Goal: Task Accomplishment & Management: Use online tool/utility

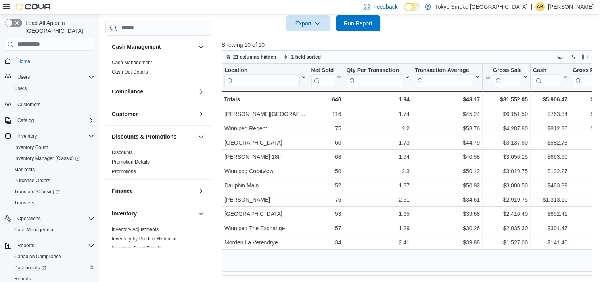
scroll to position [357, 0]
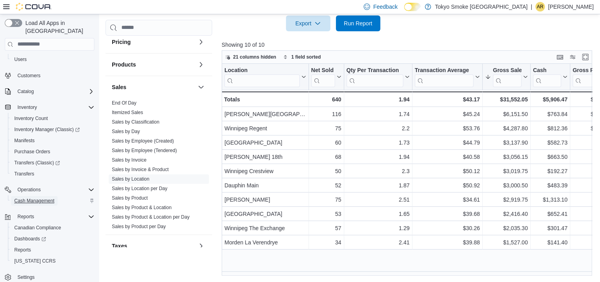
click at [32, 196] on span "Cash Management" at bounding box center [34, 201] width 40 height 10
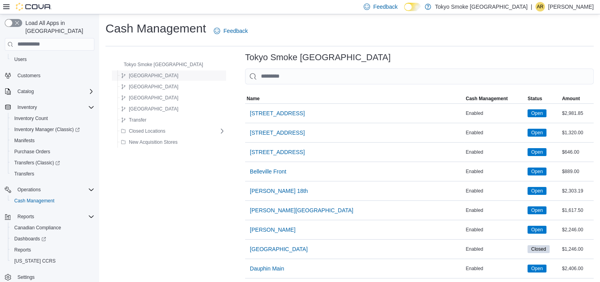
click at [171, 77] on div "[GEOGRAPHIC_DATA]" at bounding box center [171, 76] width 107 height 10
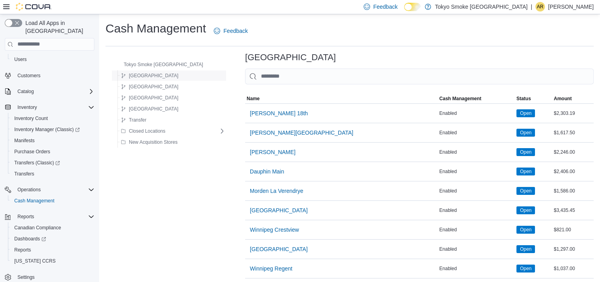
click at [171, 73] on div "[GEOGRAPHIC_DATA]" at bounding box center [171, 76] width 107 height 10
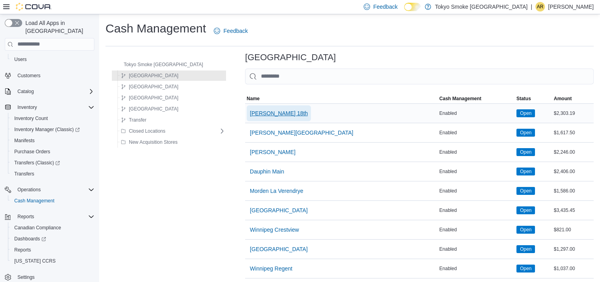
click at [250, 109] on span "[PERSON_NAME] 18th" at bounding box center [279, 113] width 58 height 8
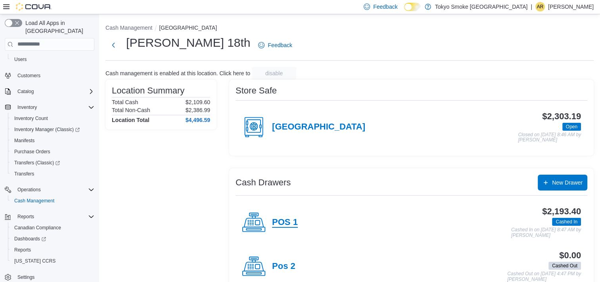
click at [284, 221] on h4 "POS 1" at bounding box center [285, 223] width 26 height 10
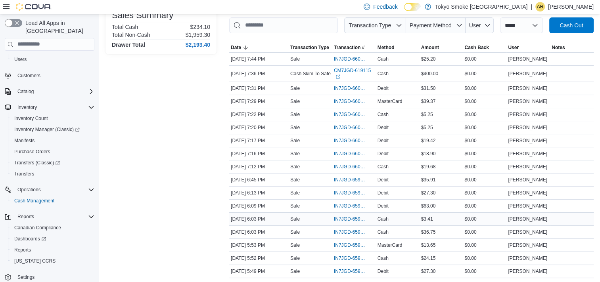
scroll to position [79, 0]
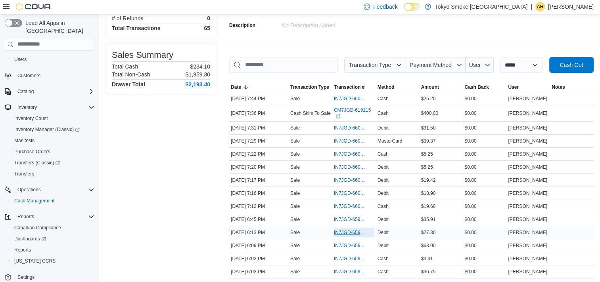
click at [341, 229] on span "IN7JGD-6599812" at bounding box center [350, 232] width 32 height 6
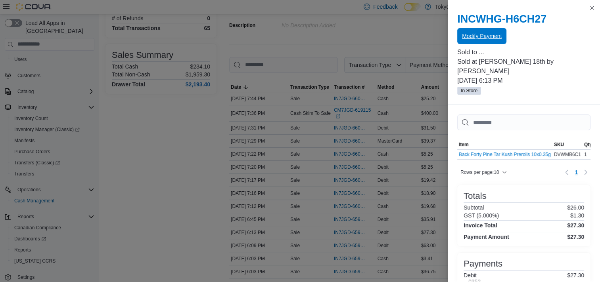
click at [477, 33] on span "Modify Payment" at bounding box center [482, 36] width 40 height 8
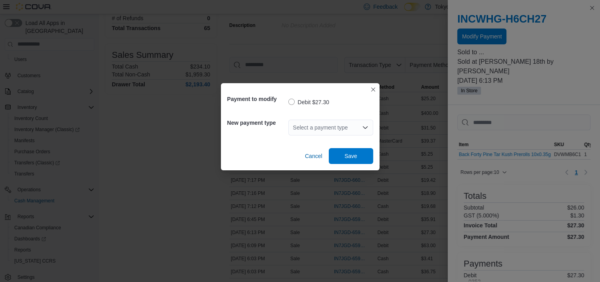
click at [366, 128] on icon "Open list of options" at bounding box center [365, 127] width 6 height 6
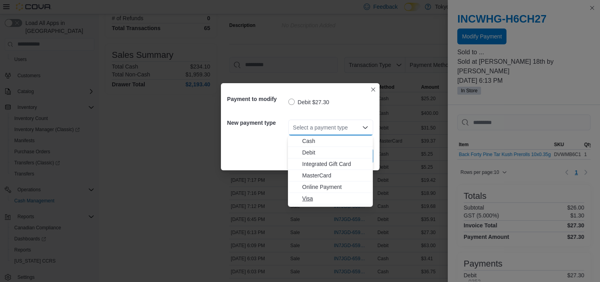
click at [308, 199] on span "Visa" at bounding box center [335, 199] width 66 height 8
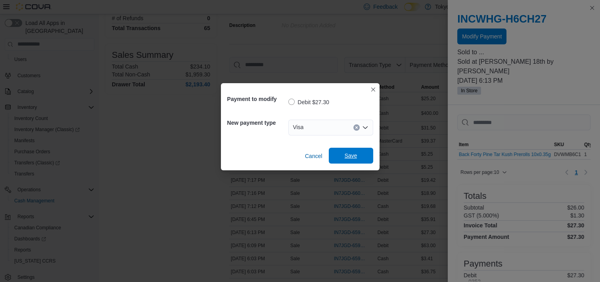
click at [349, 156] on span "Save" at bounding box center [350, 156] width 13 height 8
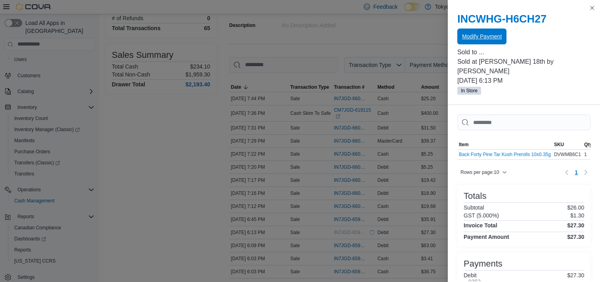
scroll to position [0, 0]
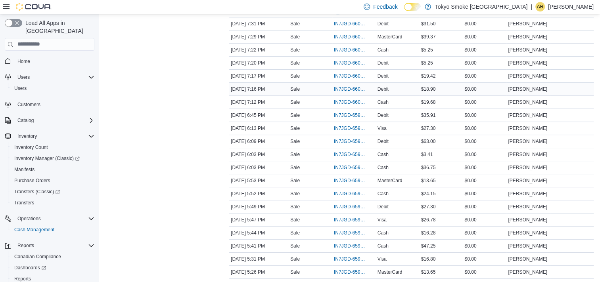
scroll to position [198, 0]
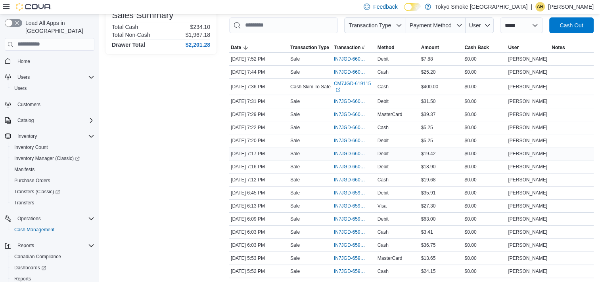
scroll to position [159, 0]
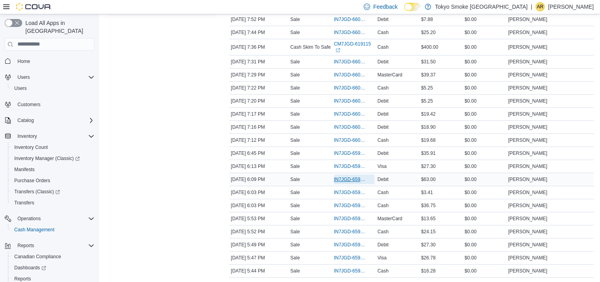
click at [343, 176] on span "IN7JGD-6599796" at bounding box center [350, 179] width 32 height 6
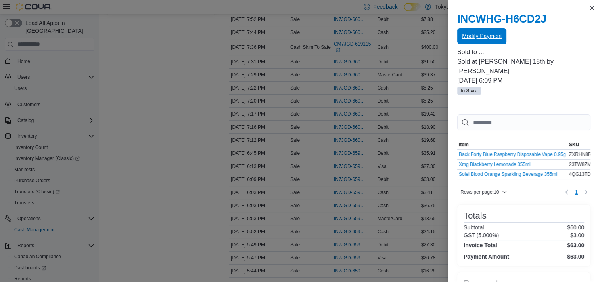
click at [478, 32] on span "Modify Payment" at bounding box center [482, 36] width 40 height 8
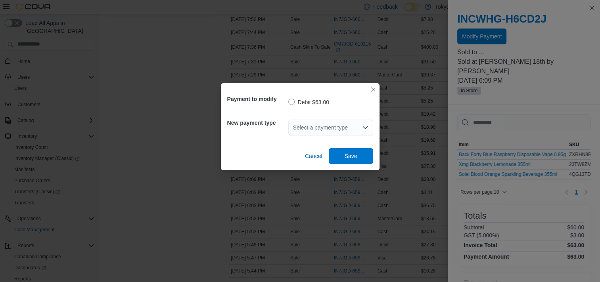
click at [364, 126] on icon "Open list of options" at bounding box center [365, 127] width 6 height 6
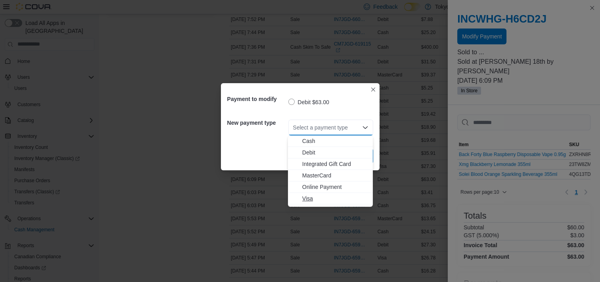
click at [306, 199] on span "Visa" at bounding box center [335, 199] width 66 height 8
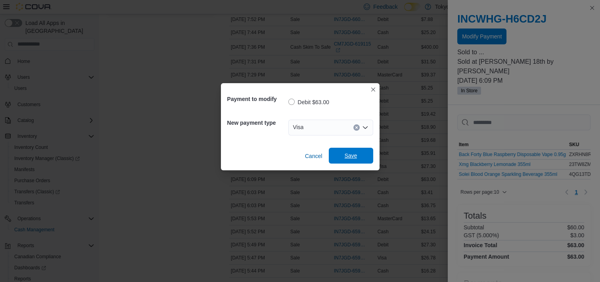
click at [350, 157] on span "Save" at bounding box center [350, 156] width 13 height 8
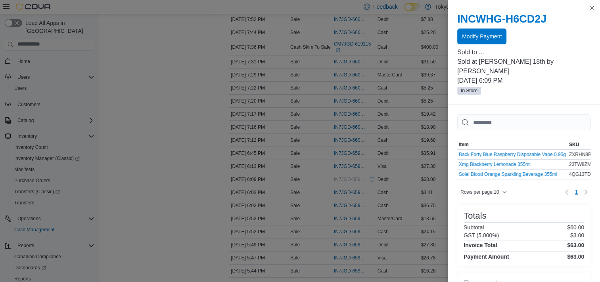
scroll to position [0, 0]
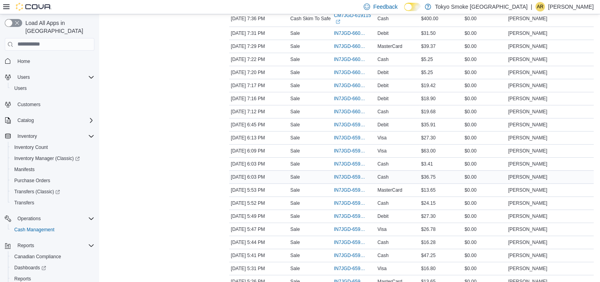
scroll to position [238, 0]
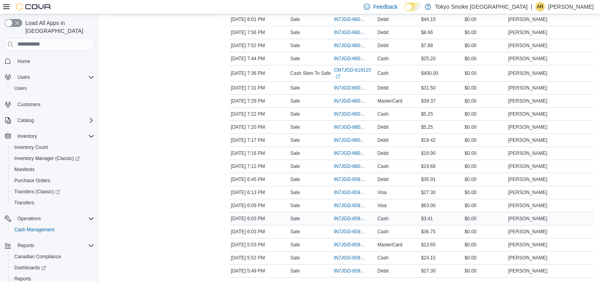
scroll to position [198, 0]
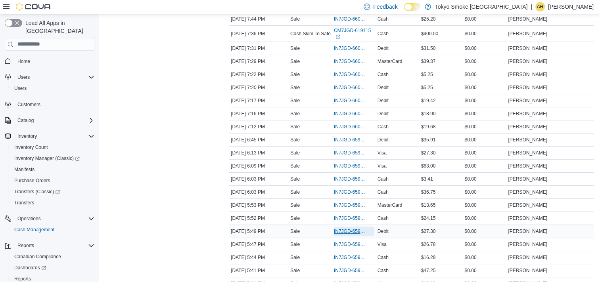
click at [342, 228] on span "IN7JGD-6599671" at bounding box center [350, 231] width 32 height 6
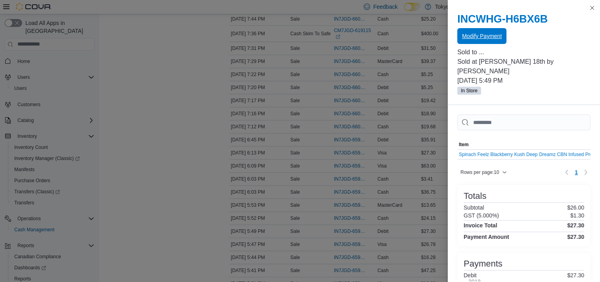
click at [485, 33] on span "Modify Payment" at bounding box center [482, 36] width 40 height 8
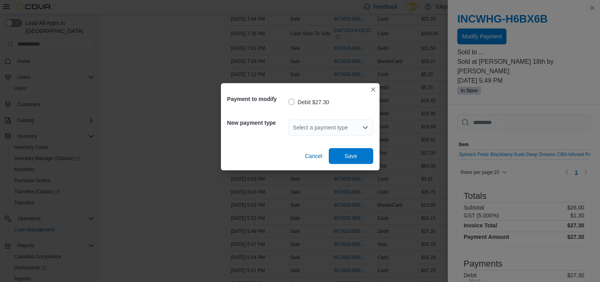
click at [363, 124] on icon "Open list of options" at bounding box center [365, 127] width 6 height 6
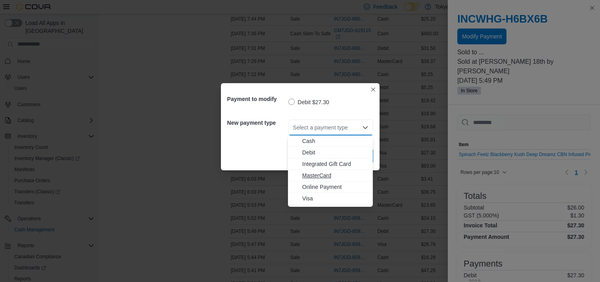
click at [323, 174] on span "MasterCard" at bounding box center [335, 176] width 66 height 8
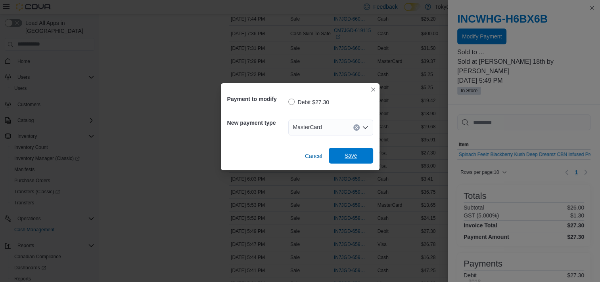
click at [355, 155] on span "Save" at bounding box center [350, 156] width 13 height 8
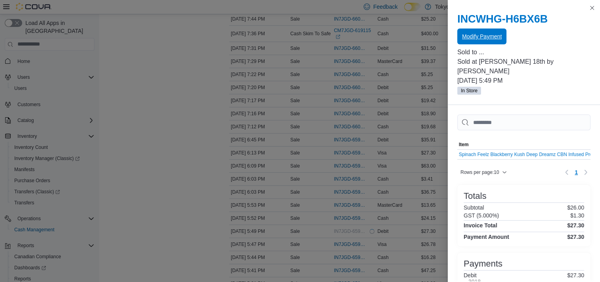
scroll to position [0, 0]
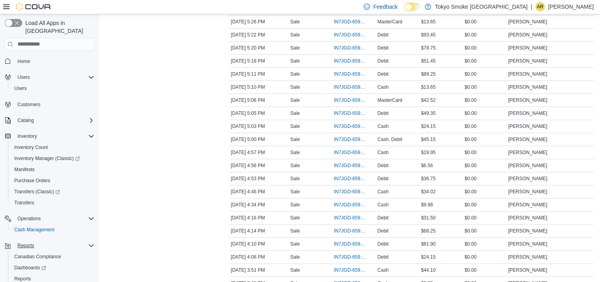
scroll to position [476, 0]
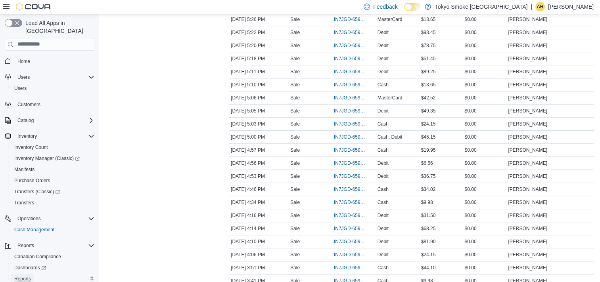
click at [20, 276] on span "Reports" at bounding box center [22, 279] width 17 height 6
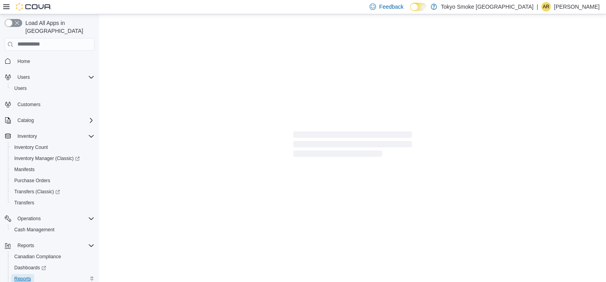
click at [21, 276] on span "Reports" at bounding box center [22, 279] width 17 height 6
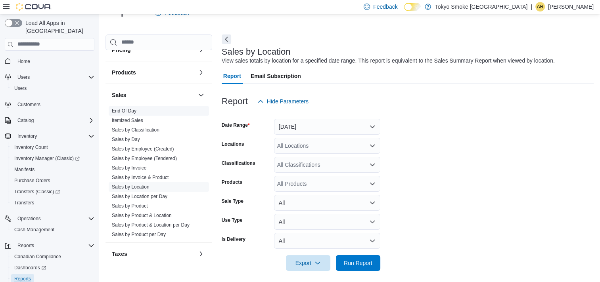
scroll to position [374, 0]
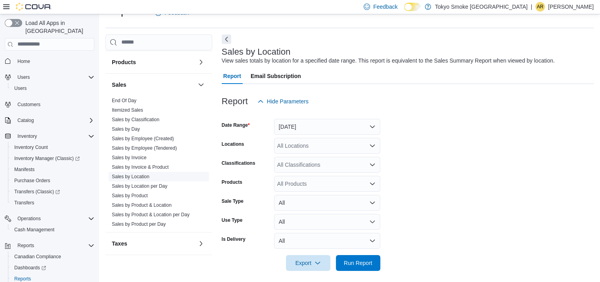
click at [151, 174] on span "Sales by Location" at bounding box center [159, 177] width 100 height 10
click at [371, 122] on button "[DATE]" at bounding box center [327, 127] width 106 height 16
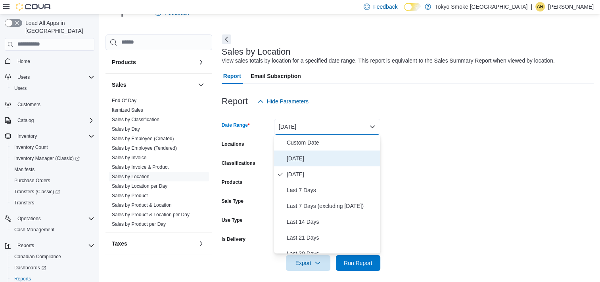
click at [298, 159] on span "[DATE]" at bounding box center [332, 159] width 90 height 10
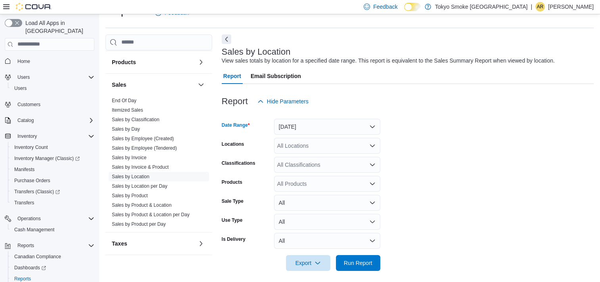
click at [370, 145] on icon "Open list of options" at bounding box center [372, 145] width 5 height 2
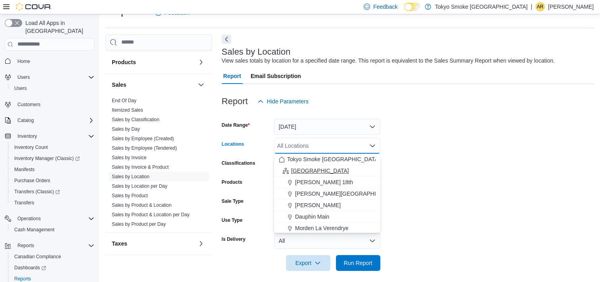
click at [303, 170] on span "[GEOGRAPHIC_DATA]" at bounding box center [320, 171] width 58 height 8
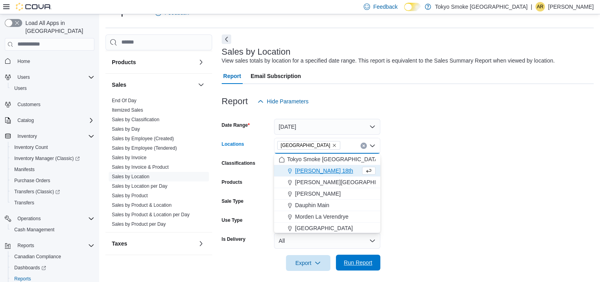
click at [355, 264] on span "Run Report" at bounding box center [358, 263] width 29 height 8
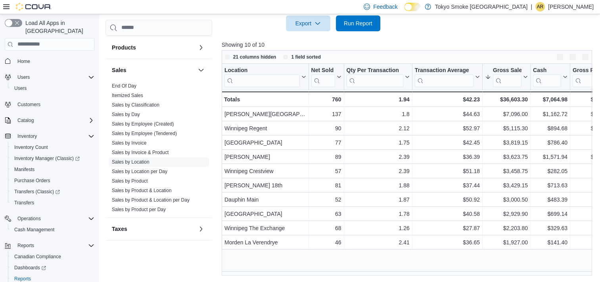
scroll to position [258, 0]
click at [363, 21] on span "Run Report" at bounding box center [358, 23] width 29 height 8
